Goal: Information Seeking & Learning: Check status

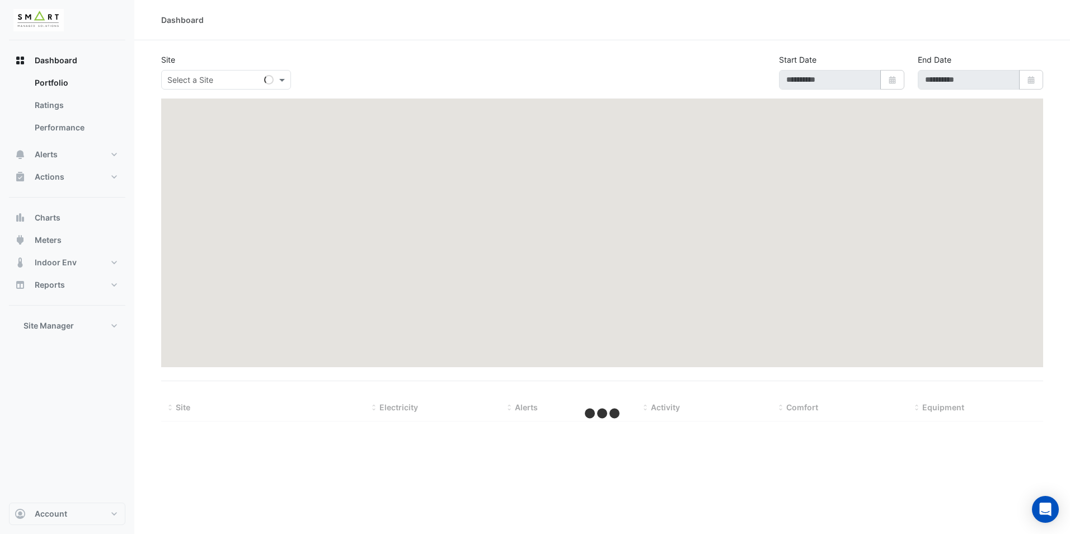
type input "**********"
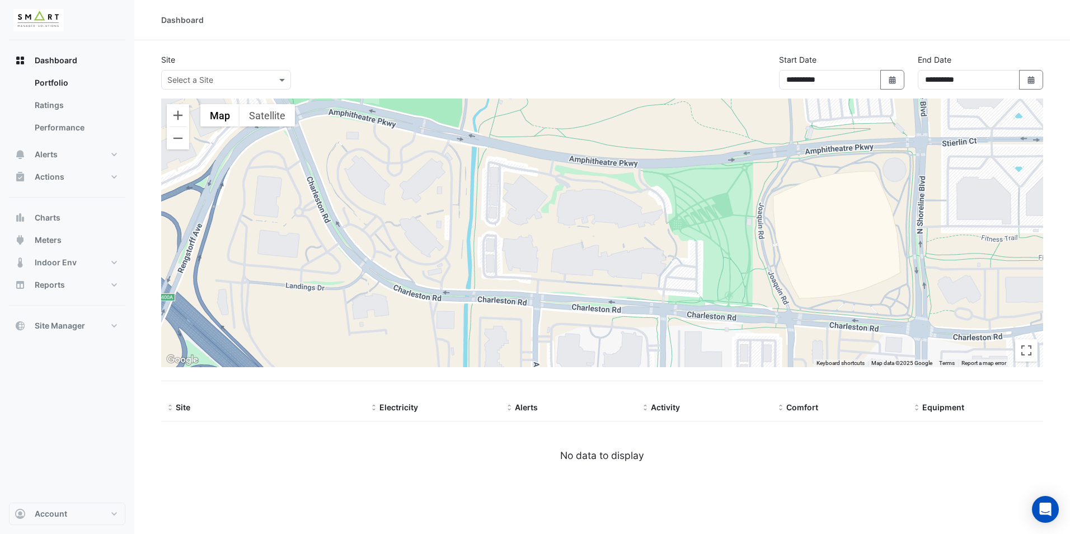
click at [210, 78] on input "text" at bounding box center [214, 80] width 95 height 12
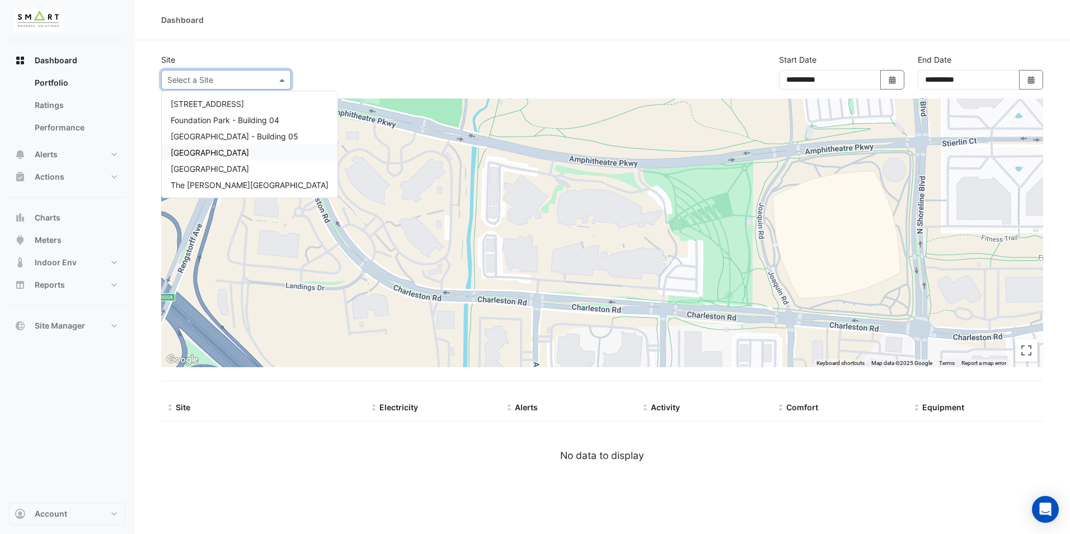
click at [200, 156] on div "[GEOGRAPHIC_DATA]" at bounding box center [250, 152] width 176 height 16
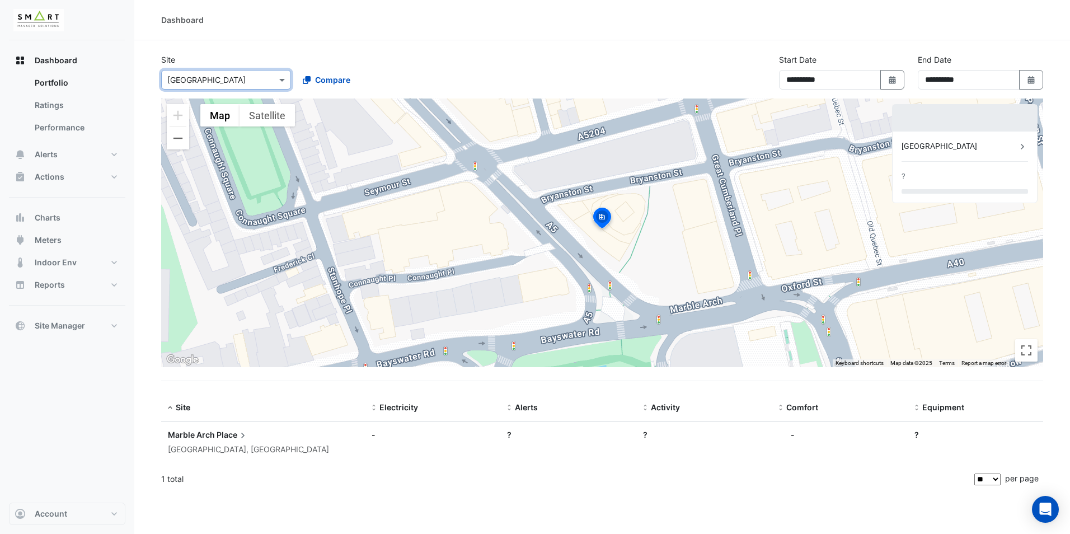
click at [259, 82] on input "text" at bounding box center [214, 80] width 95 height 12
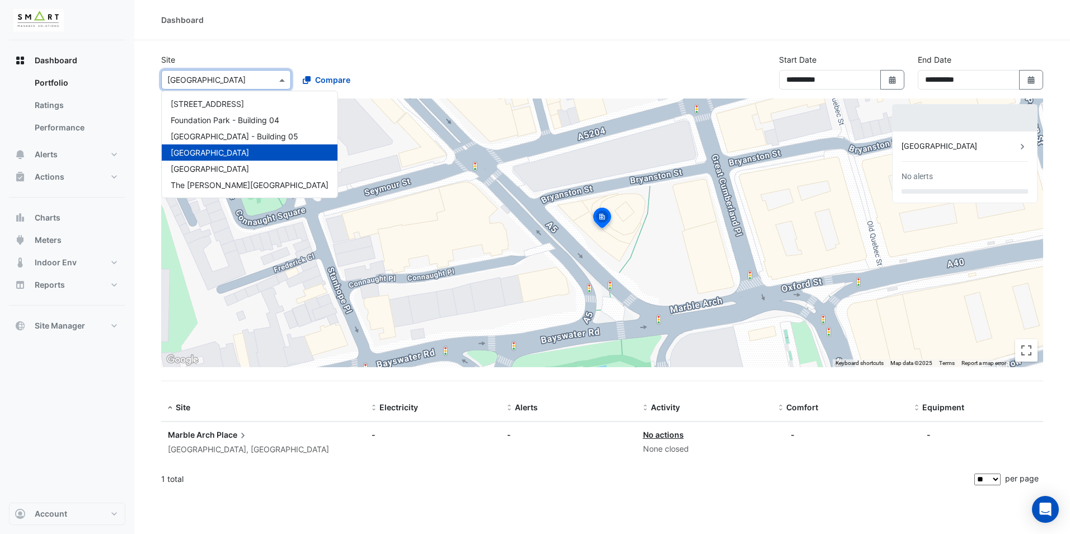
click at [400, 144] on div "To activate drag with keyboard, press Alt + Enter. Once in keyboard drag state,…" at bounding box center [602, 233] width 882 height 269
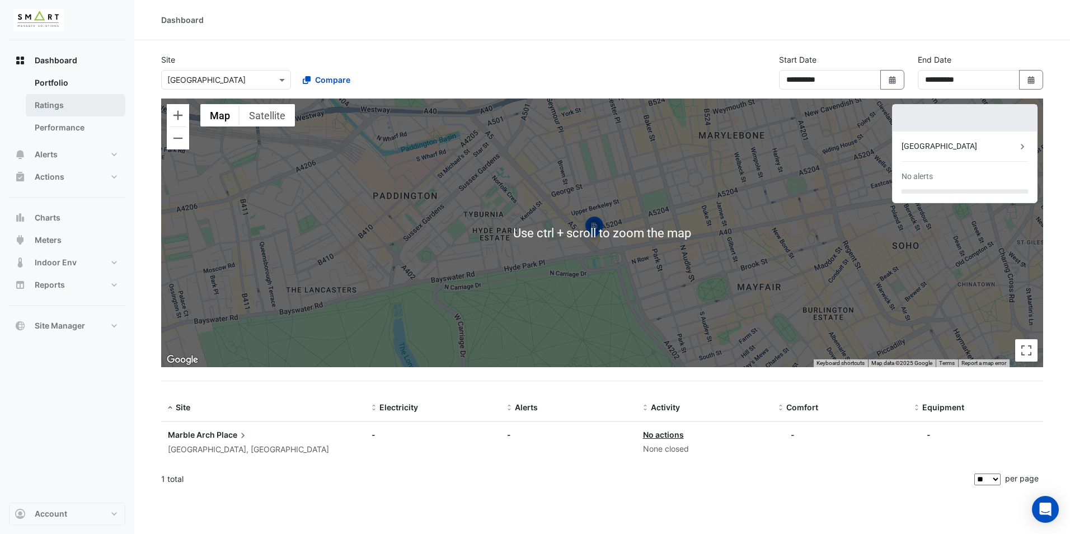
click at [44, 105] on link "Ratings" at bounding box center [76, 105] width 100 height 22
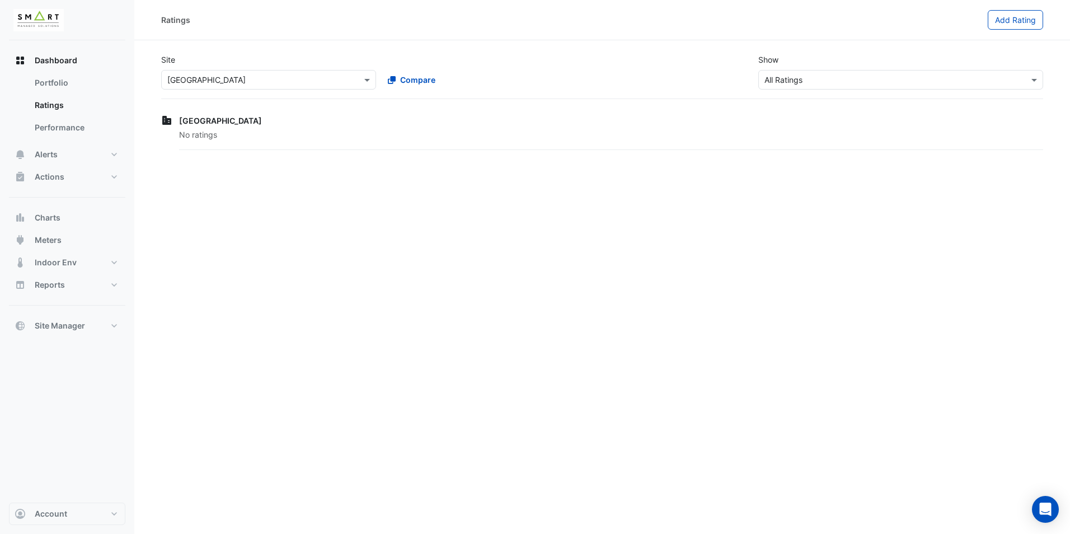
click at [218, 82] on input "text" at bounding box center [257, 80] width 180 height 12
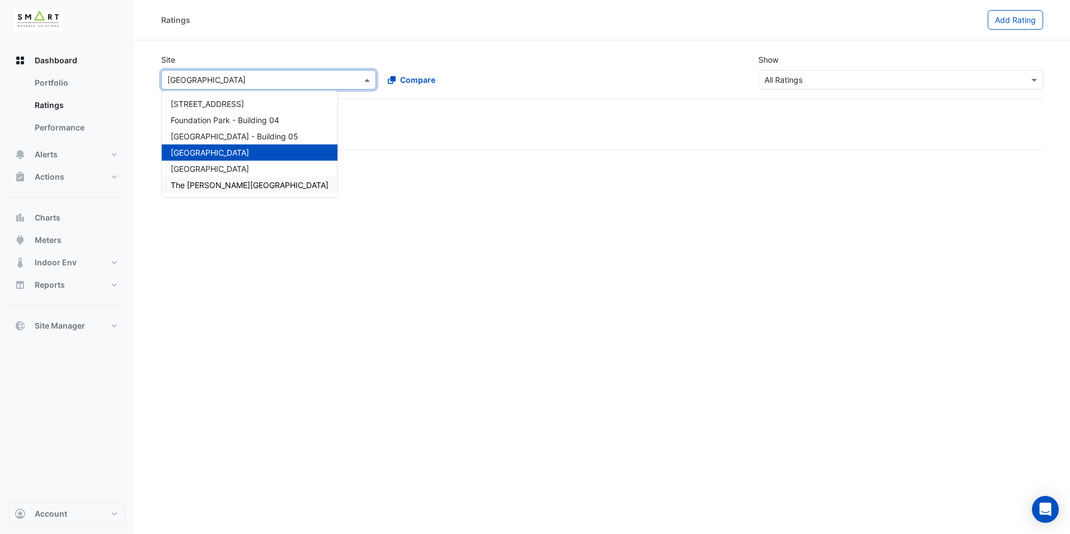
click at [201, 183] on span "The [PERSON_NAME][GEOGRAPHIC_DATA]" at bounding box center [250, 185] width 158 height 10
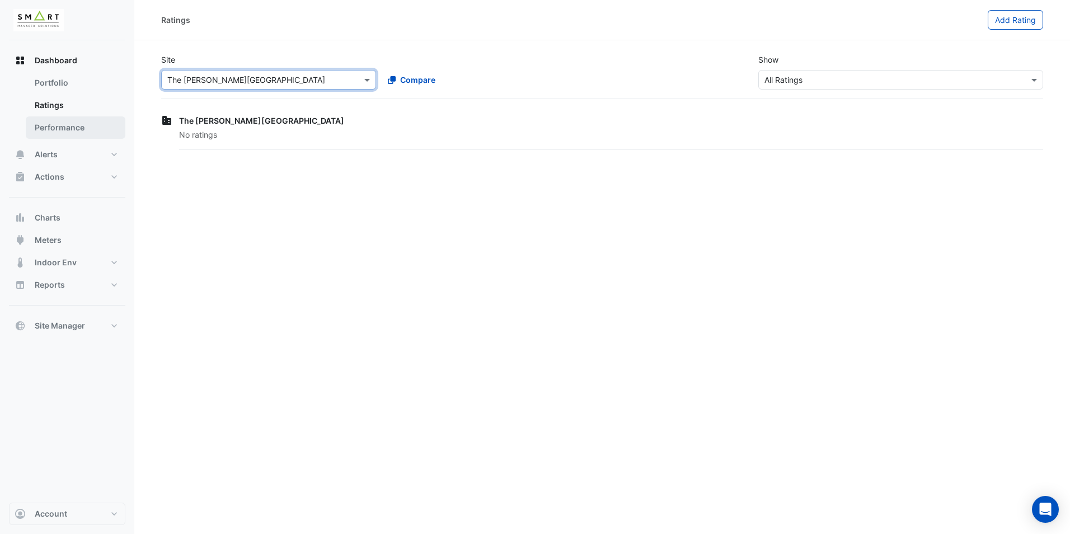
click at [69, 130] on link "Performance" at bounding box center [76, 127] width 100 height 22
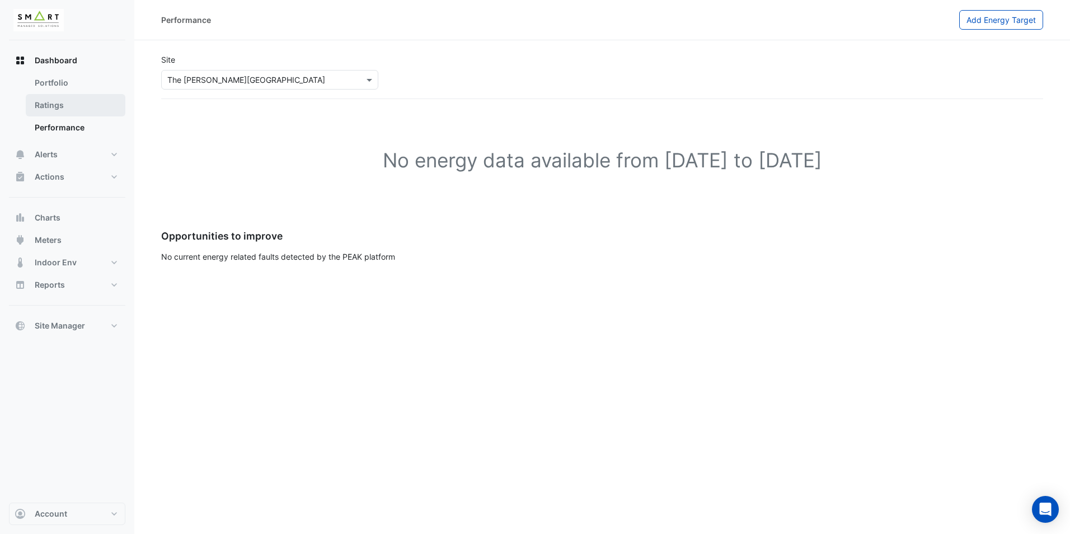
click at [61, 105] on link "Ratings" at bounding box center [76, 105] width 100 height 22
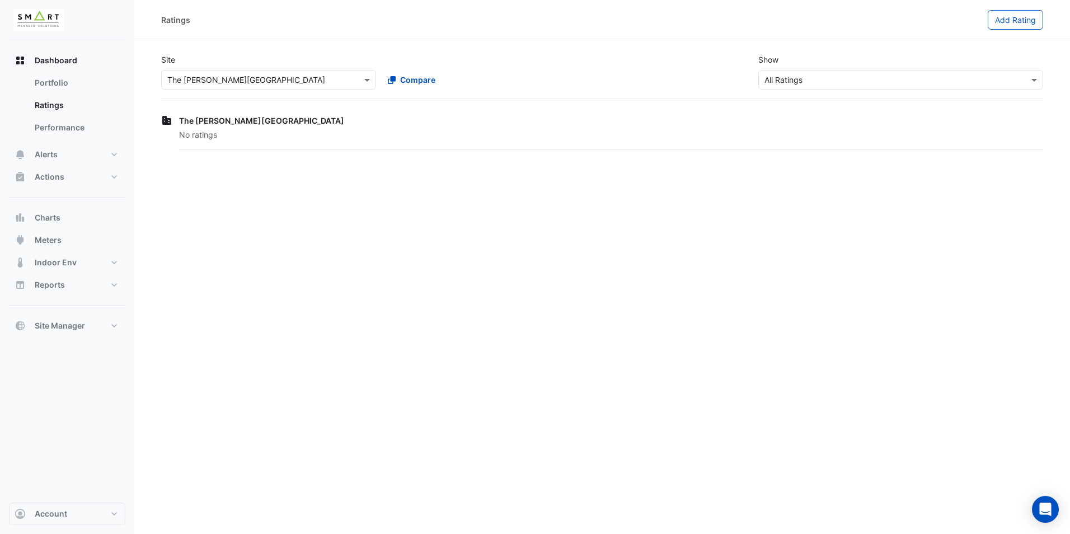
click at [207, 124] on span "The [PERSON_NAME][GEOGRAPHIC_DATA]" at bounding box center [261, 121] width 165 height 10
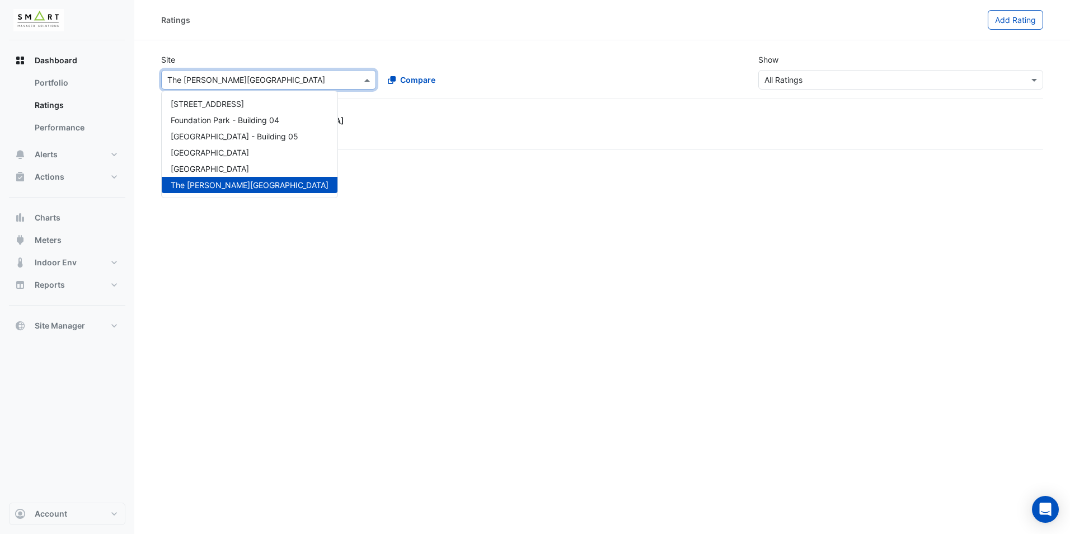
click at [199, 81] on input "text" at bounding box center [257, 80] width 180 height 12
click at [46, 83] on link "Portfolio" at bounding box center [76, 83] width 100 height 22
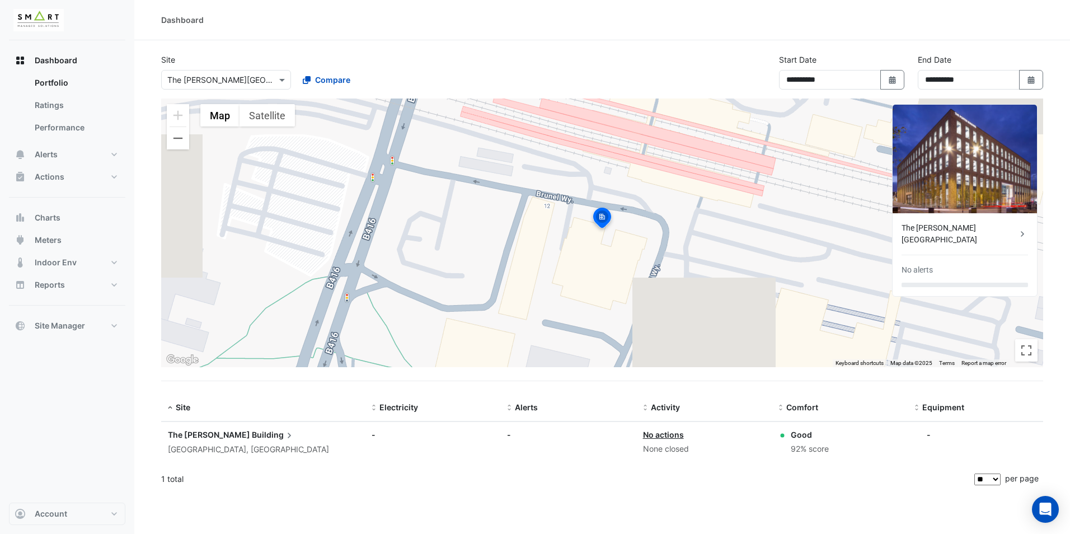
click at [221, 85] on input "text" at bounding box center [214, 80] width 95 height 12
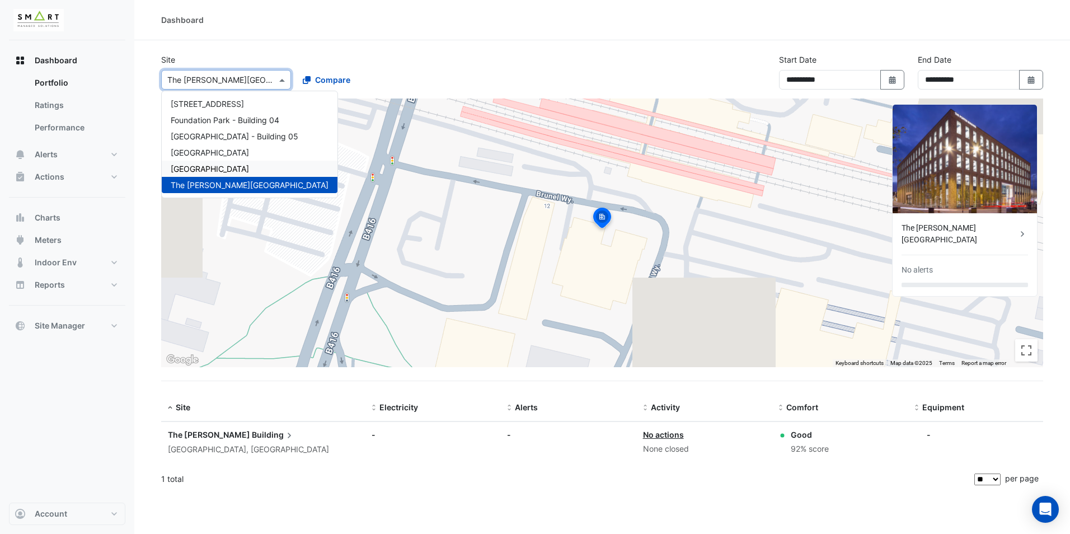
click at [207, 163] on div "[GEOGRAPHIC_DATA]" at bounding box center [250, 169] width 176 height 16
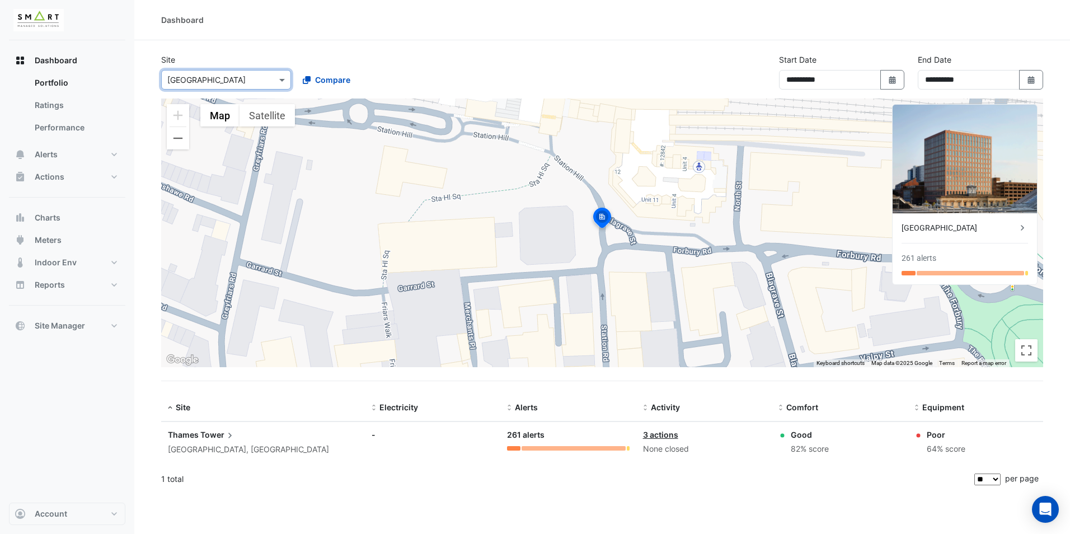
click at [925, 255] on div "261 alerts" at bounding box center [919, 258] width 35 height 12
click at [510, 447] on div at bounding box center [513, 448] width 13 height 4
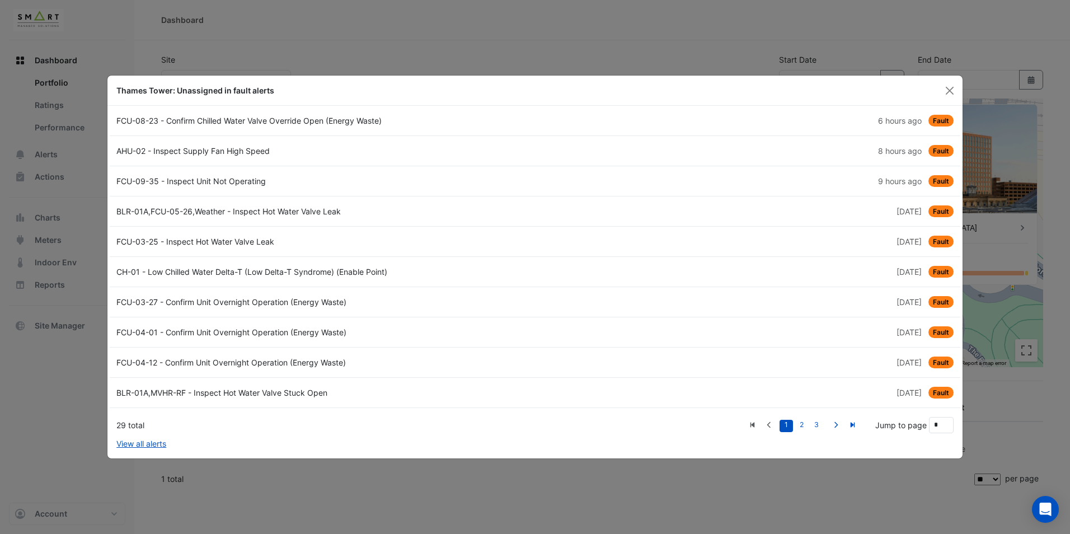
click at [182, 152] on div "AHU-02 - Inspect Supply Fan High Speed" at bounding box center [322, 151] width 425 height 12
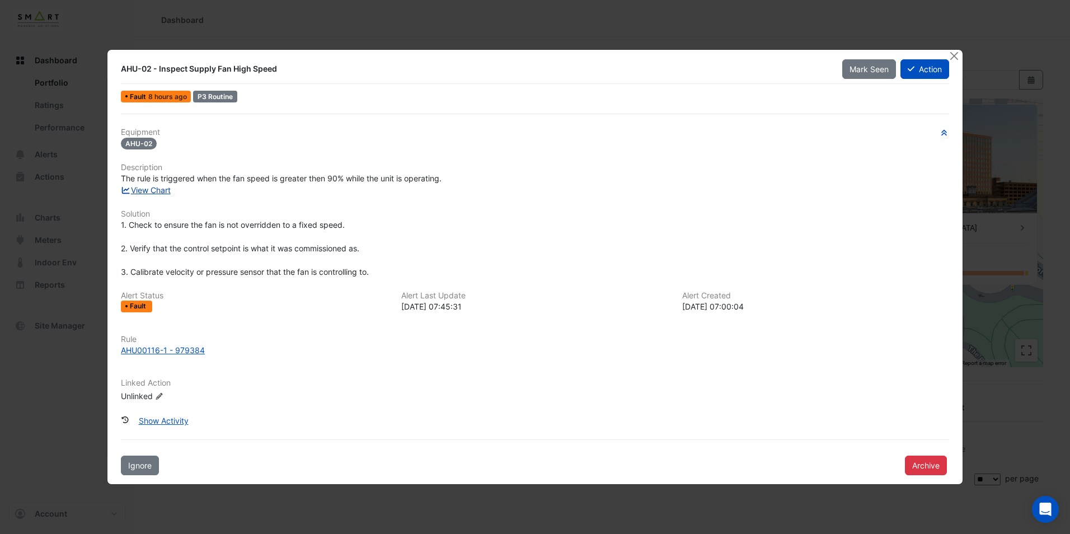
click at [134, 188] on link "View Chart" at bounding box center [146, 190] width 50 height 10
click at [175, 420] on button "Show Activity" at bounding box center [164, 421] width 64 height 20
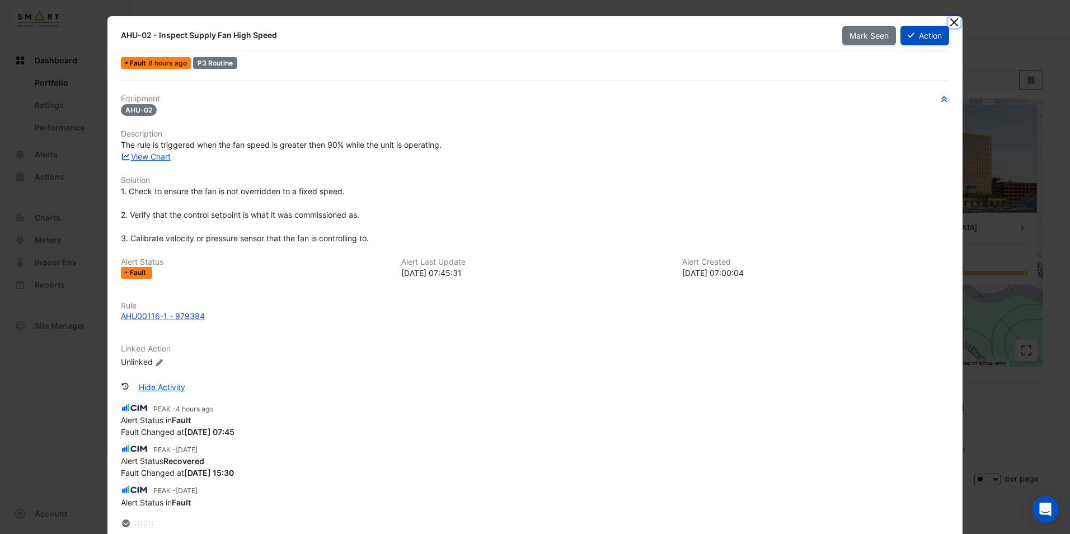
click at [949, 18] on button "Close" at bounding box center [955, 22] width 12 height 12
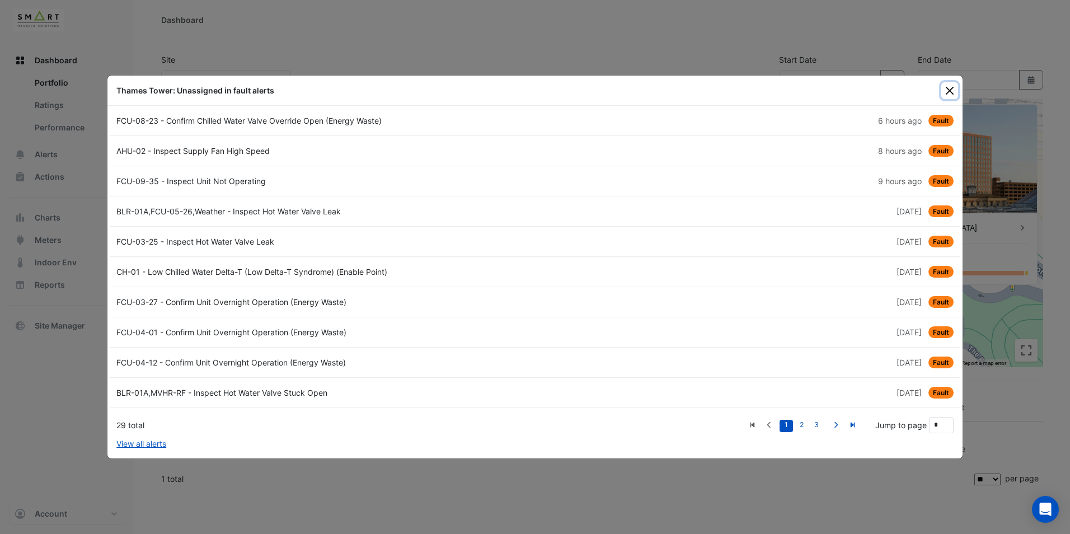
click at [953, 88] on button "Close" at bounding box center [949, 90] width 17 height 17
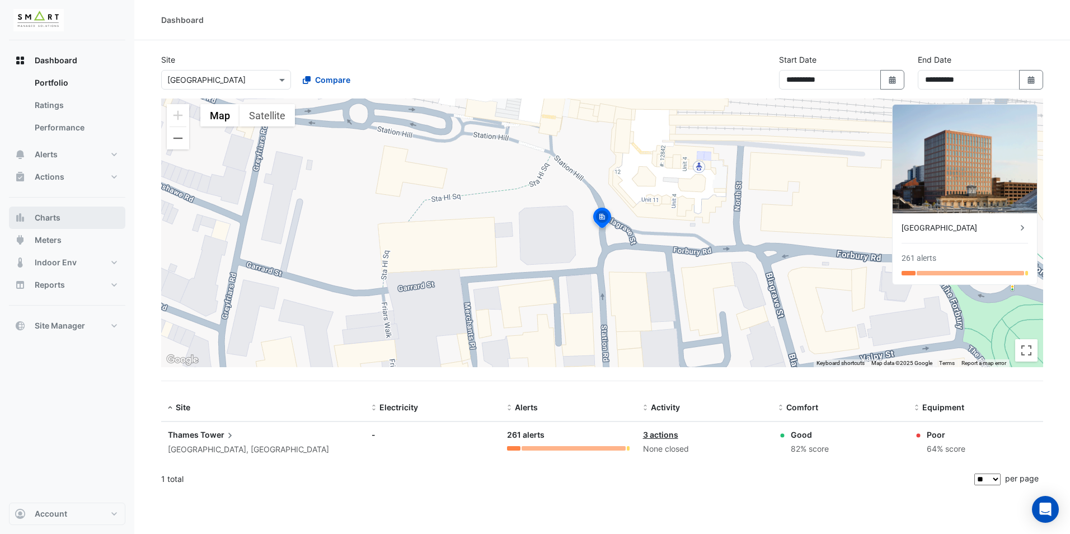
click at [73, 211] on button "Charts" at bounding box center [67, 218] width 116 height 22
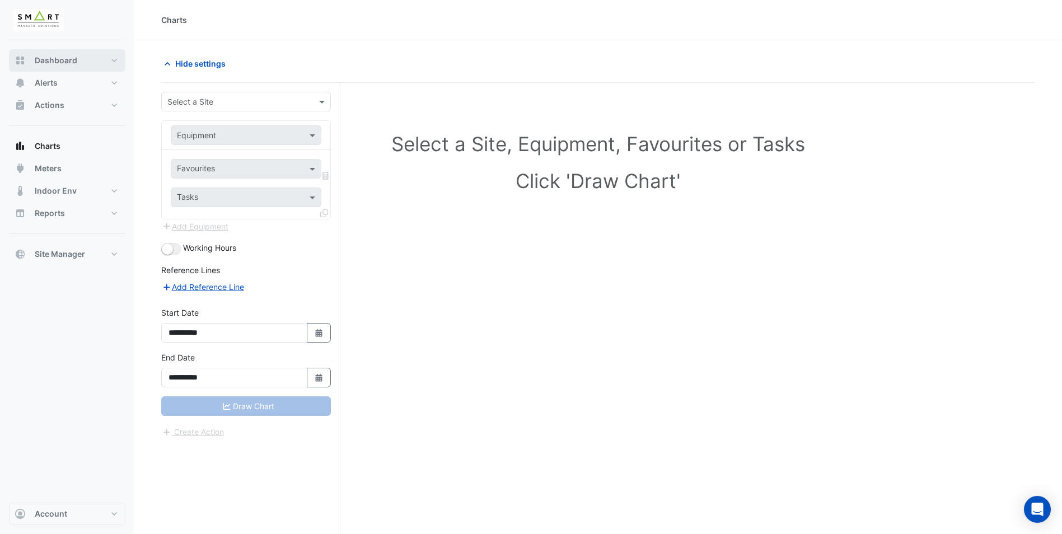
click at [62, 55] on span "Dashboard" at bounding box center [56, 60] width 43 height 11
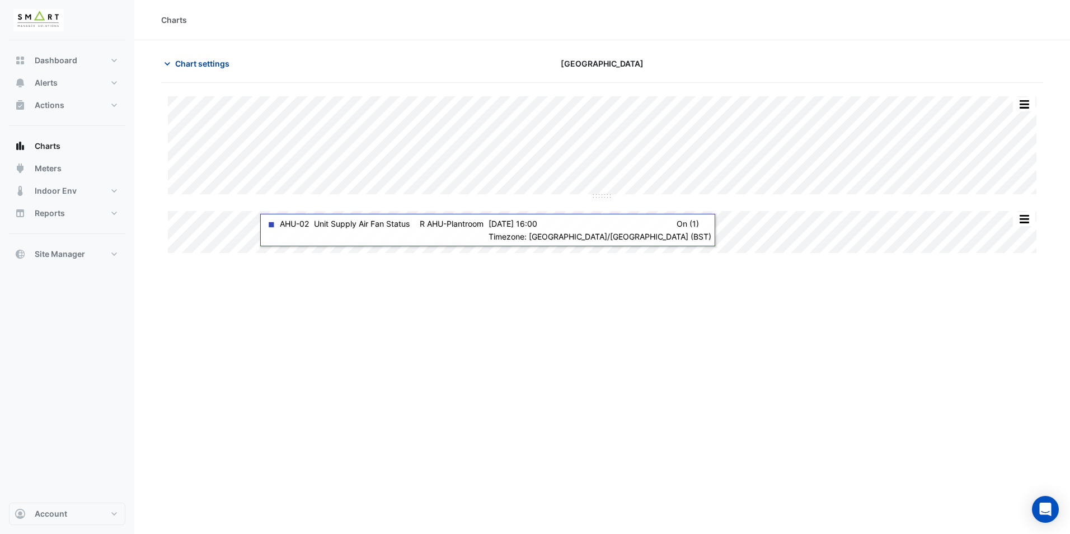
click at [201, 65] on span "Chart settings" at bounding box center [202, 64] width 54 height 12
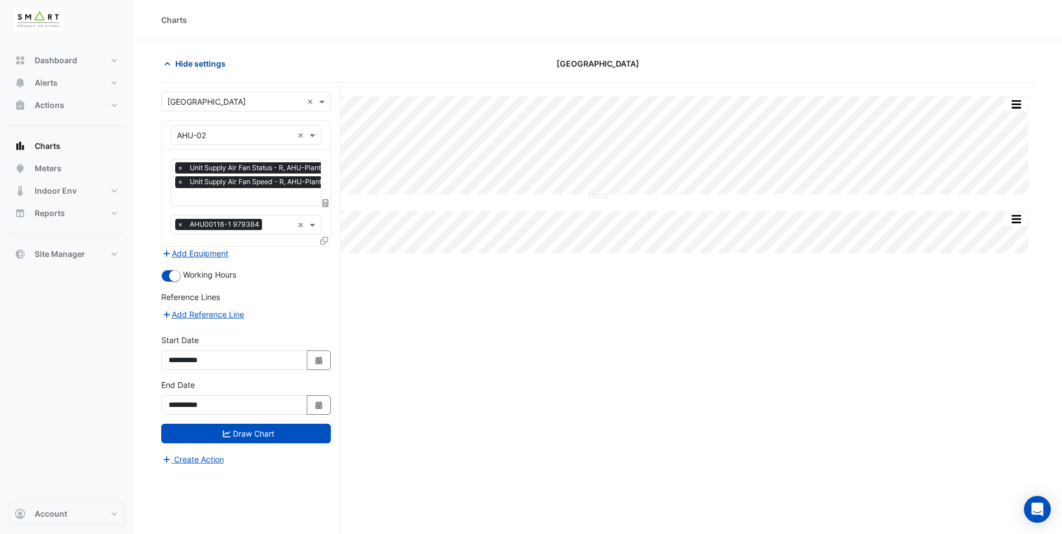
click at [194, 62] on span "Hide settings" at bounding box center [200, 64] width 50 height 12
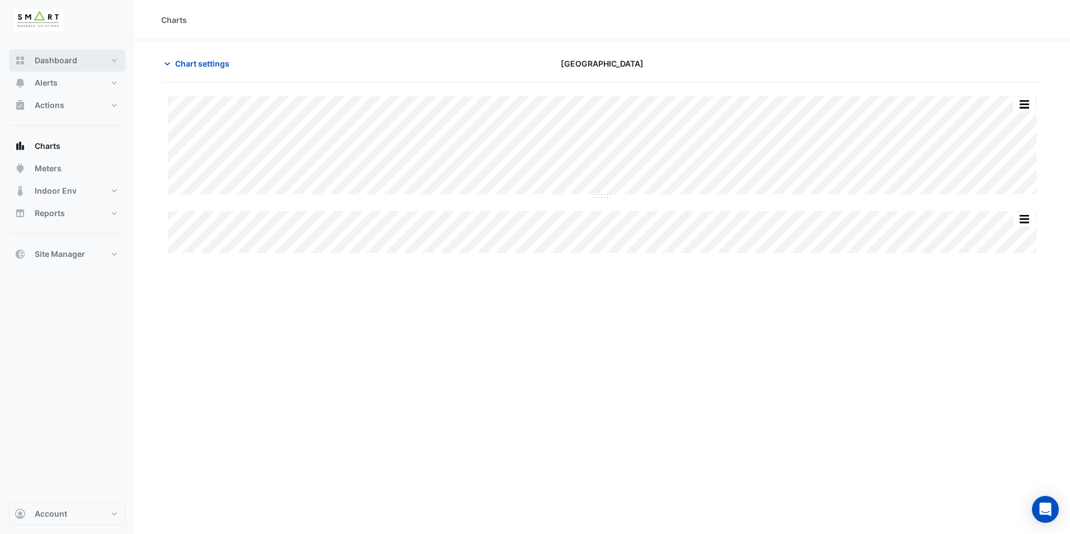
click at [48, 51] on button "Dashboard" at bounding box center [67, 60] width 116 height 22
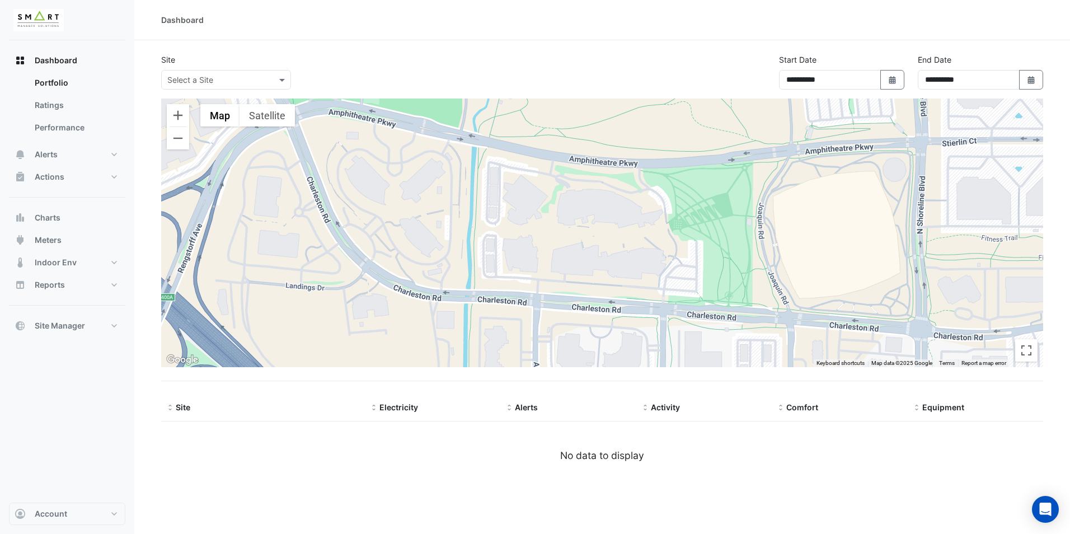
click at [1068, 35] on div "Dashboard" at bounding box center [602, 20] width 936 height 40
drag, startPoint x: 987, startPoint y: 467, endPoint x: 999, endPoint y: 432, distance: 37.2
click at [988, 466] on ngx-datatable "Site Electricity Alerts Activity Comfort Equipment No data to display" at bounding box center [602, 442] width 882 height 95
click at [52, 152] on span "Alerts" at bounding box center [46, 154] width 23 height 11
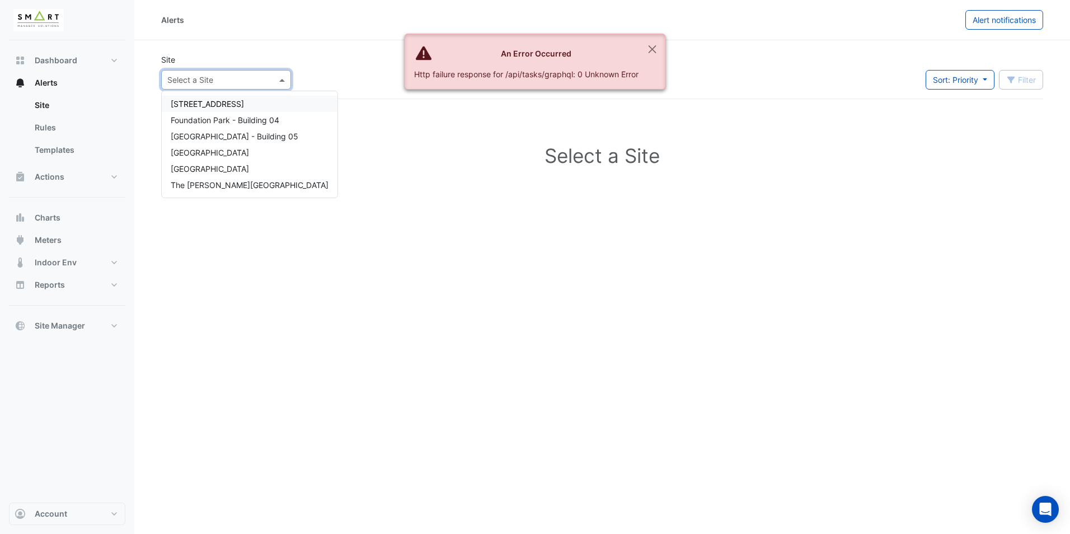
click at [219, 82] on div "Select a Site" at bounding box center [226, 80] width 130 height 20
click at [205, 170] on span "[GEOGRAPHIC_DATA]" at bounding box center [210, 169] width 78 height 10
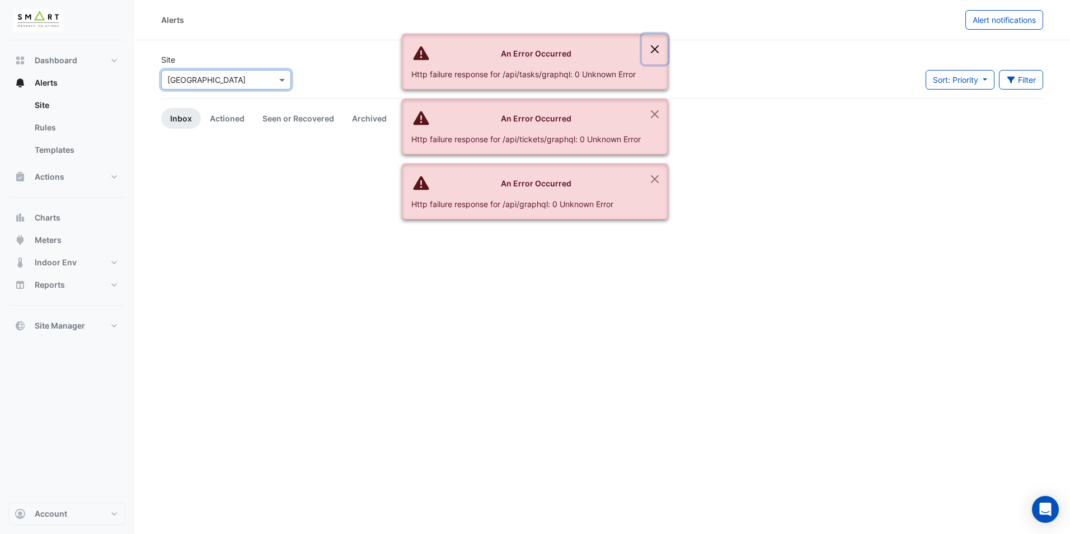
click at [654, 44] on button "Close" at bounding box center [655, 49] width 26 height 30
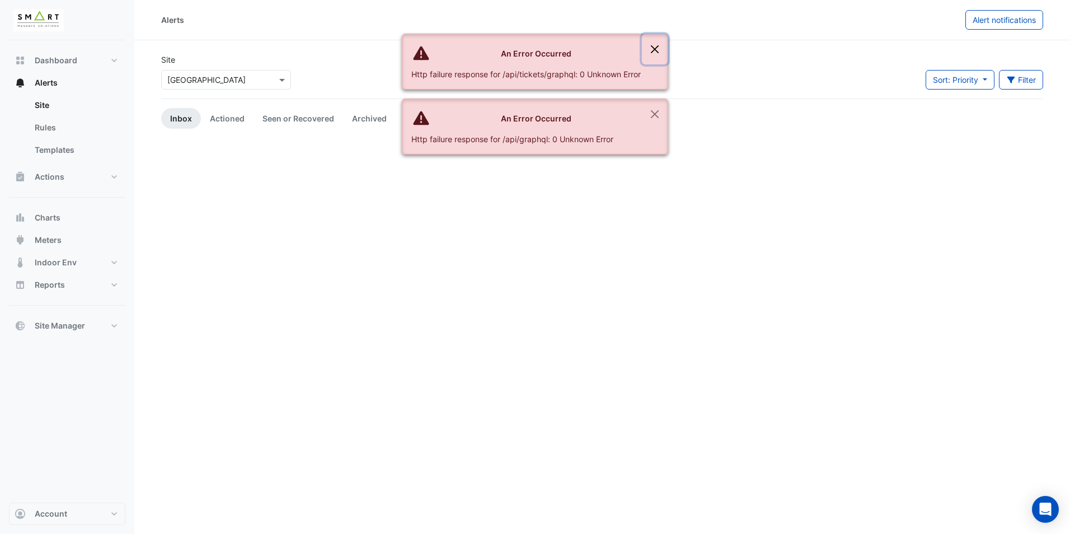
click at [654, 48] on button "Close" at bounding box center [655, 49] width 26 height 30
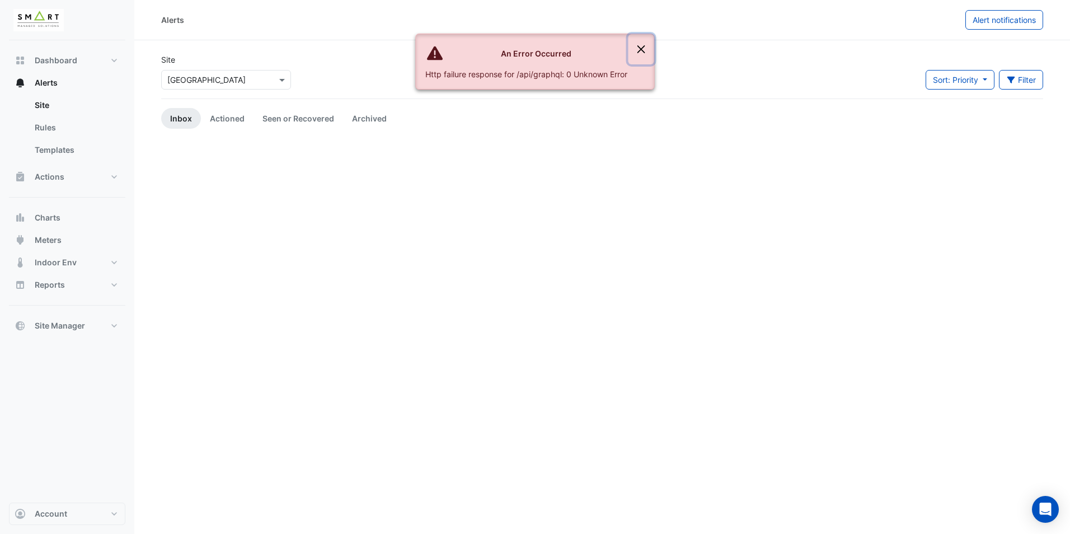
click at [645, 45] on button "Close" at bounding box center [642, 49] width 26 height 30
